Goal: Task Accomplishment & Management: Manage account settings

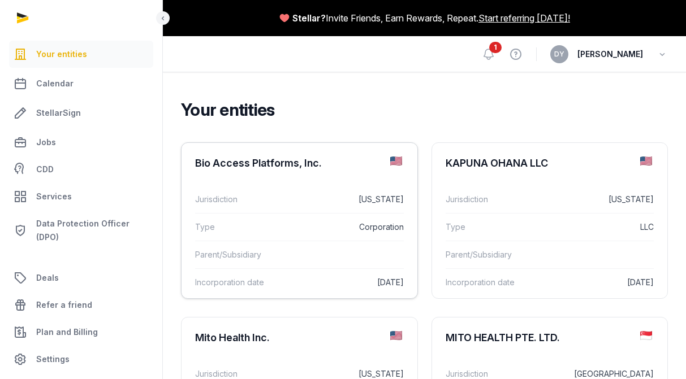
scroll to position [113, 0]
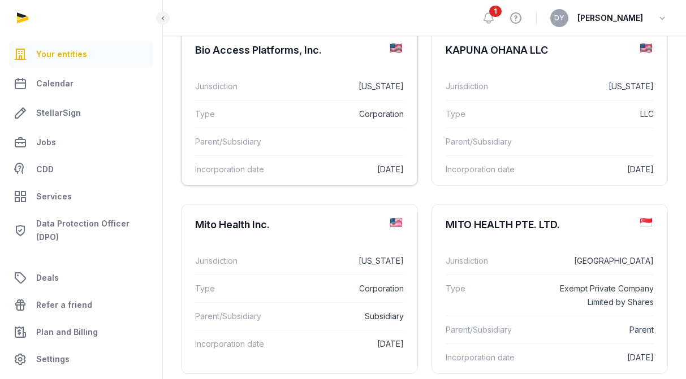
click at [292, 99] on div "Jurisdiction [US_STATE]" at bounding box center [299, 86] width 209 height 27
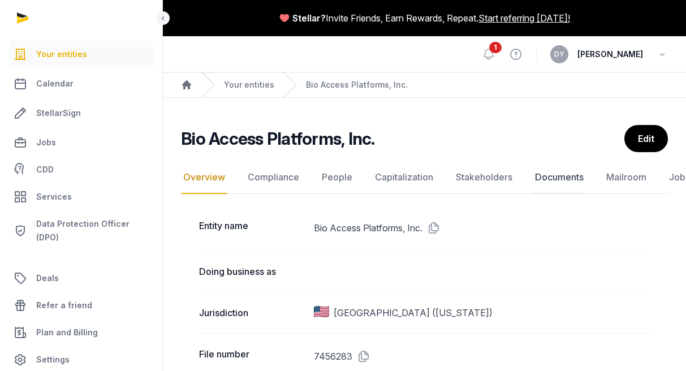
click at [549, 179] on link "Documents" at bounding box center [559, 177] width 53 height 33
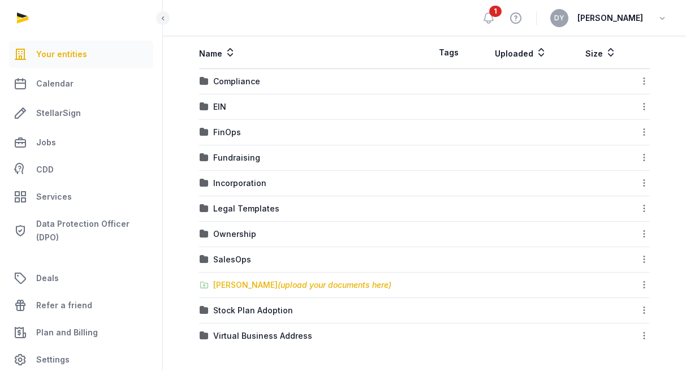
click at [250, 284] on div "[PERSON_NAME] (upload your documents here)" at bounding box center [302, 284] width 178 height 11
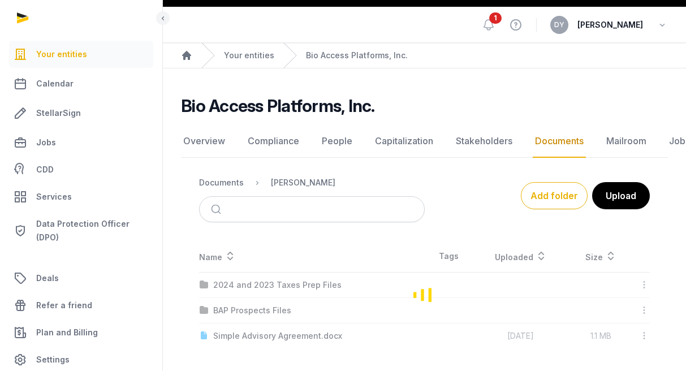
scroll to position [29, 0]
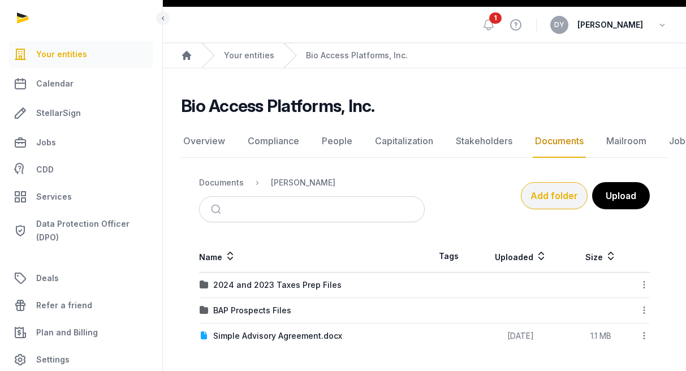
click at [540, 194] on button "Add folder" at bounding box center [554, 195] width 67 height 27
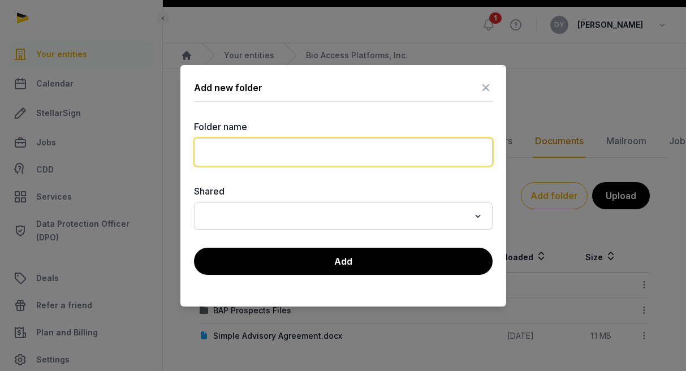
click at [347, 158] on input "text" at bounding box center [343, 152] width 298 height 28
type input "**********"
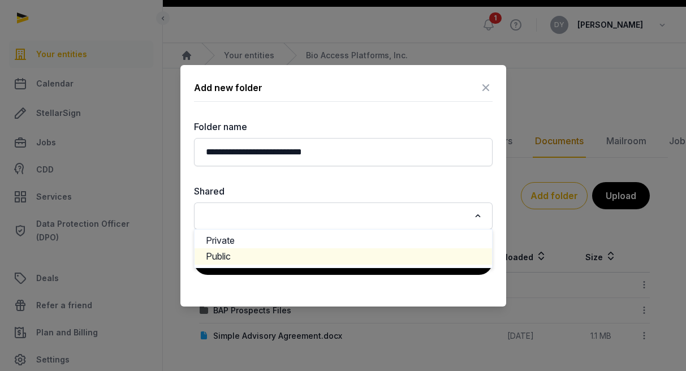
click at [249, 256] on li "Public" at bounding box center [342, 256] width 297 height 16
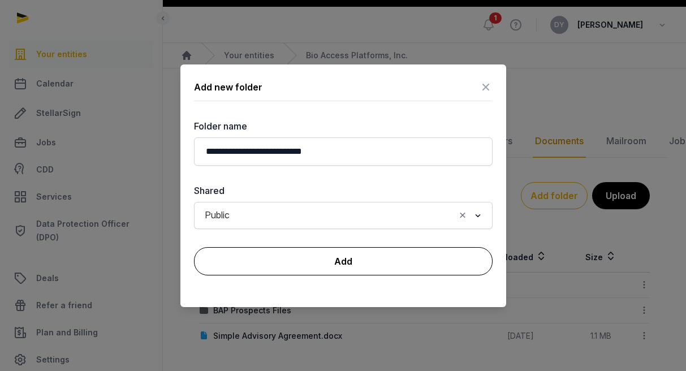
click at [300, 266] on button "Add" at bounding box center [343, 261] width 298 height 28
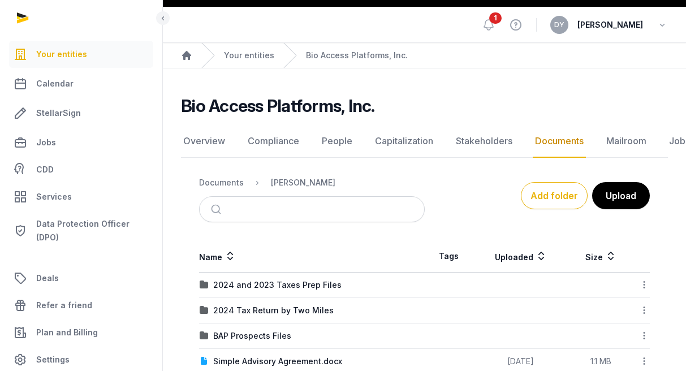
scroll to position [55, 0]
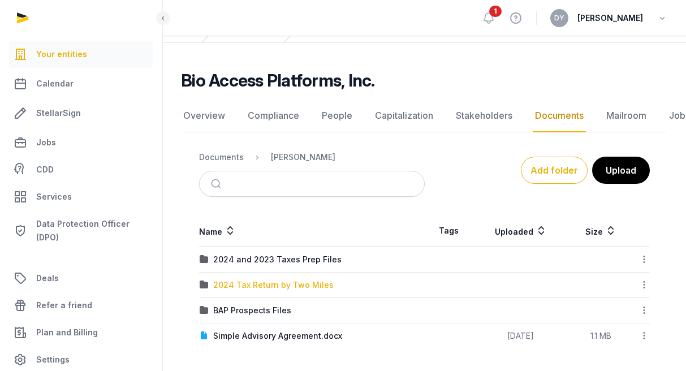
click at [309, 287] on div "2024 Tax Return by Two Miles" at bounding box center [273, 284] width 120 height 11
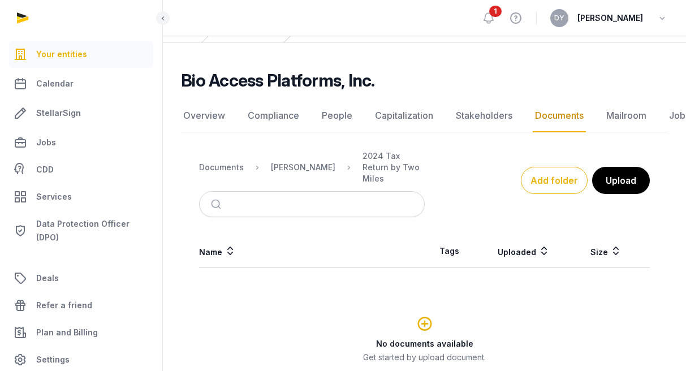
scroll to position [139, 0]
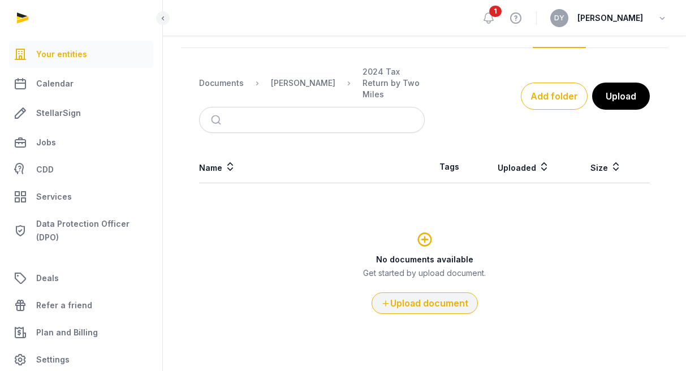
click at [427, 299] on button "Upload document" at bounding box center [424, 302] width 106 height 21
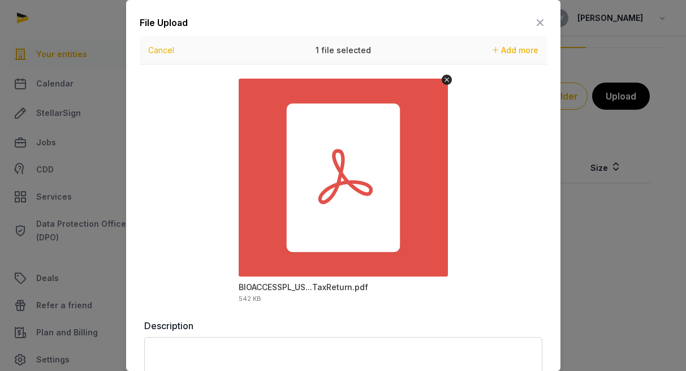
scroll to position [72, 0]
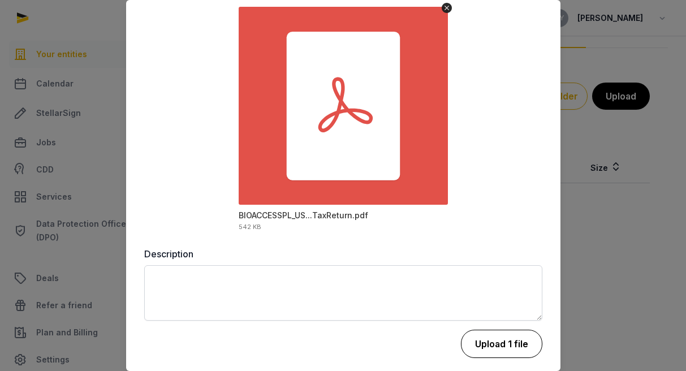
click at [503, 344] on button "Upload 1 file" at bounding box center [501, 344] width 81 height 28
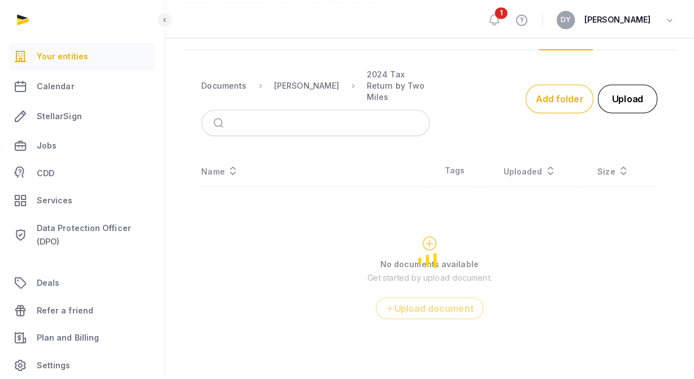
scroll to position [0, 0]
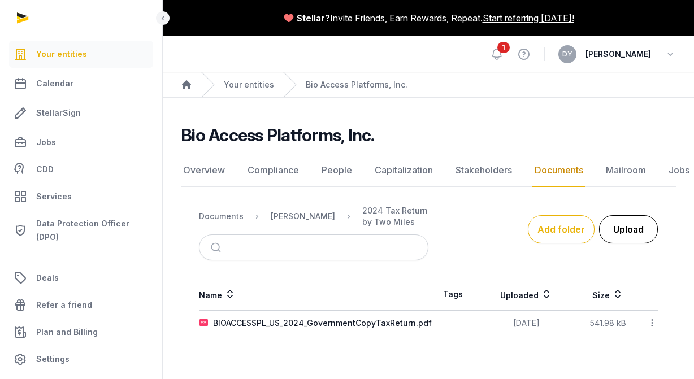
click at [624, 224] on button "Upload" at bounding box center [628, 229] width 59 height 28
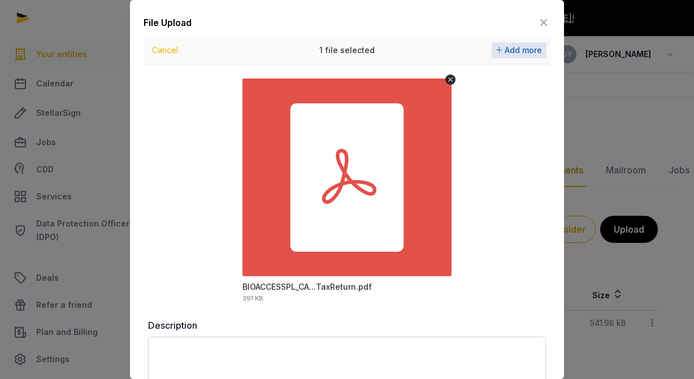
click at [507, 51] on span "Add more" at bounding box center [523, 50] width 37 height 10
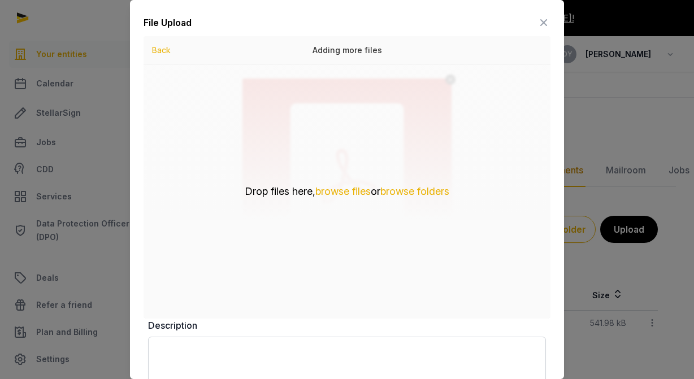
click at [537, 24] on icon at bounding box center [544, 23] width 14 height 18
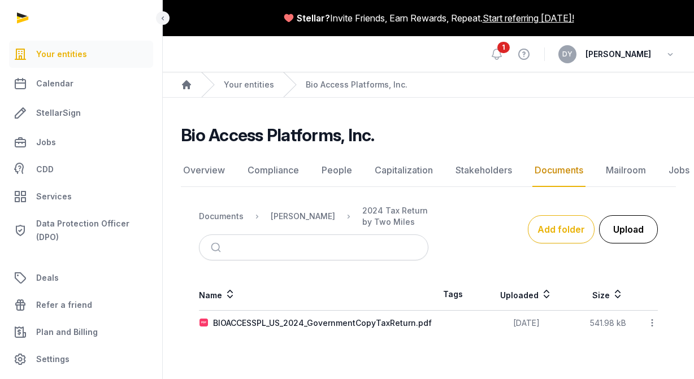
click at [624, 239] on button "Upload" at bounding box center [628, 229] width 59 height 28
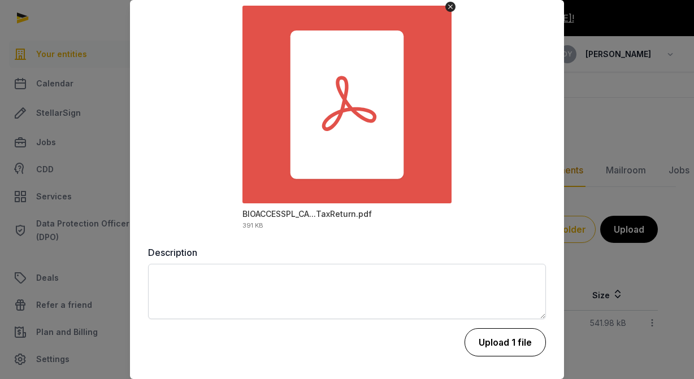
click at [501, 340] on button "Upload 1 file" at bounding box center [505, 342] width 81 height 28
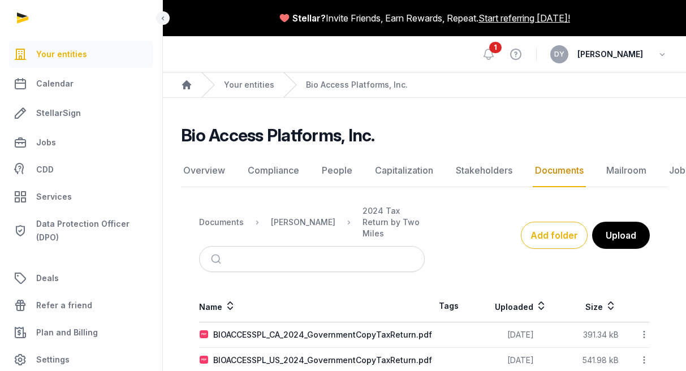
scroll to position [13, 0]
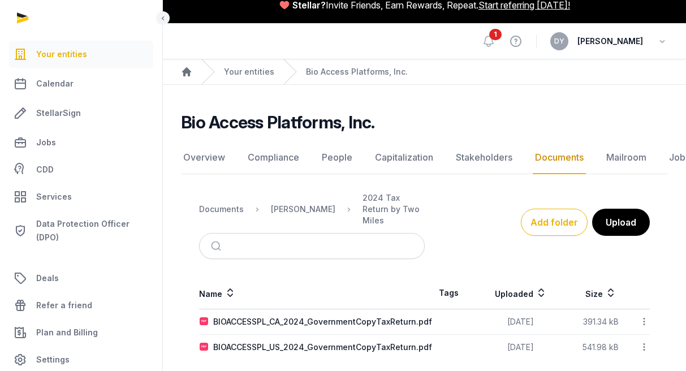
click at [523, 282] on th "Uploaded" at bounding box center [521, 293] width 96 height 32
click at [539, 286] on icon at bounding box center [540, 293] width 11 height 14
click at [375, 316] on td "BIOACCESSPL_US_2024_GovernmentCopyTaxReturn.pdf" at bounding box center [312, 321] width 226 height 25
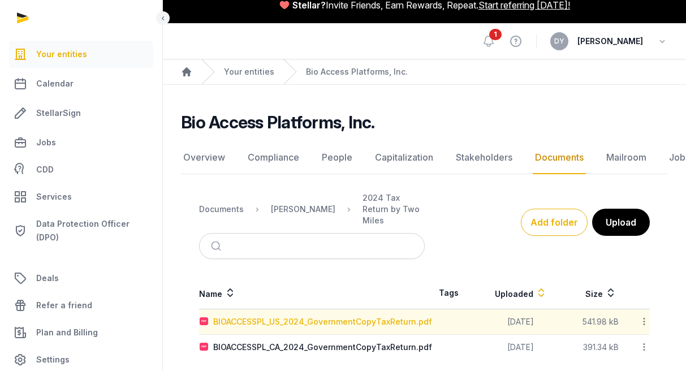
click at [377, 316] on div "BIOACCESSPL_US_2024_GovernmentCopyTaxReturn.pdf" at bounding box center [322, 321] width 219 height 11
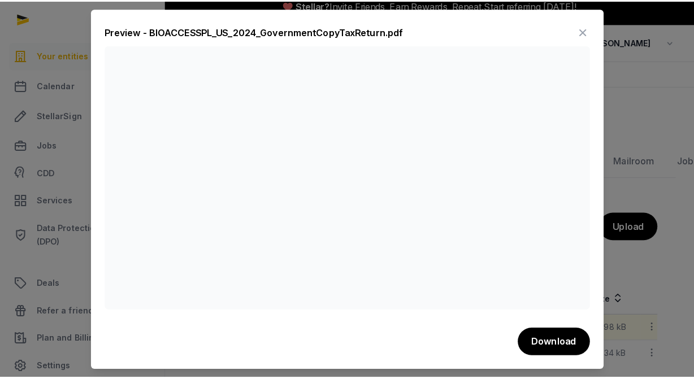
scroll to position [0, 0]
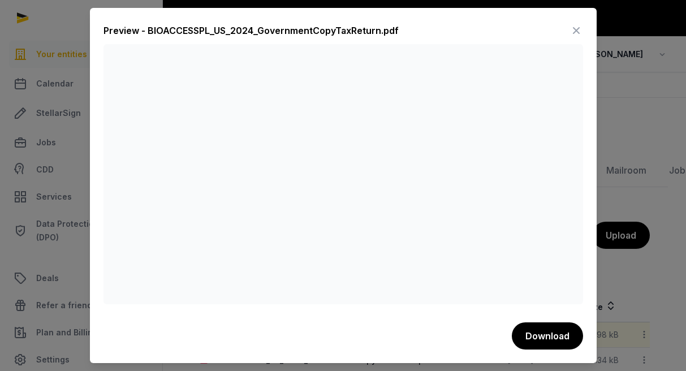
click at [578, 30] on icon at bounding box center [576, 30] width 14 height 18
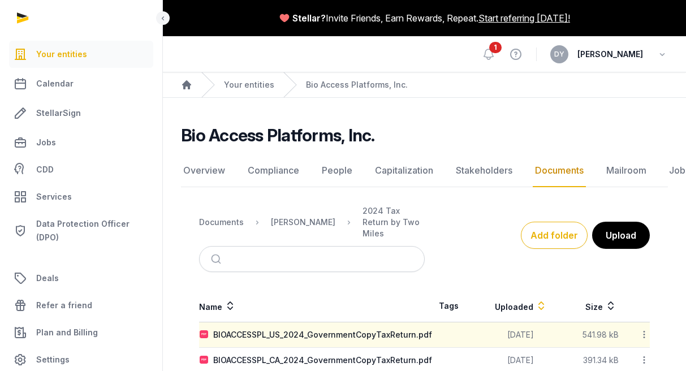
click at [465, 126] on div "Bio Access Platforms, Inc." at bounding box center [420, 135] width 478 height 20
click at [494, 54] on icon at bounding box center [489, 54] width 10 height 10
